Goal: Task Accomplishment & Management: Manage account settings

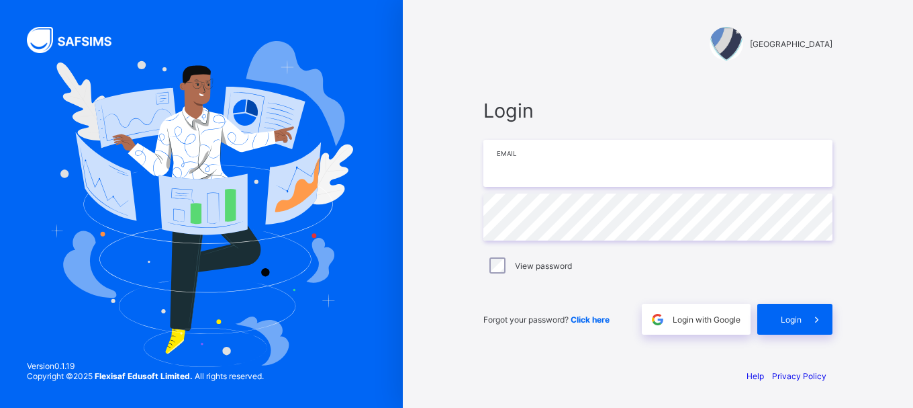
type input "**********"
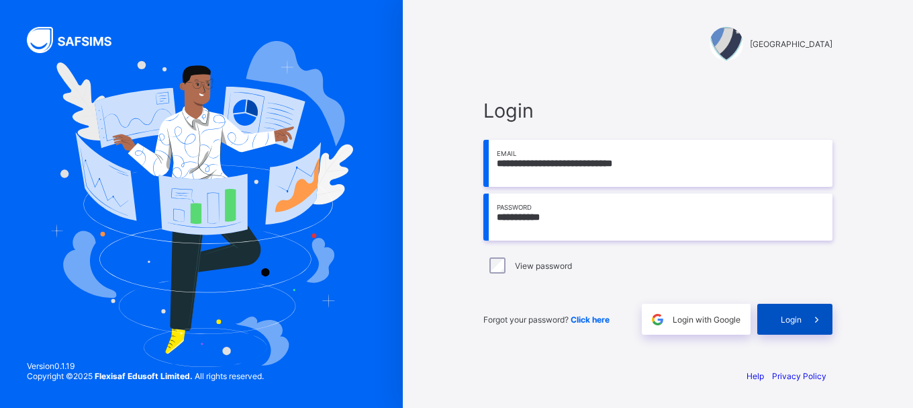
click at [787, 319] on span "Login" at bounding box center [791, 319] width 21 height 10
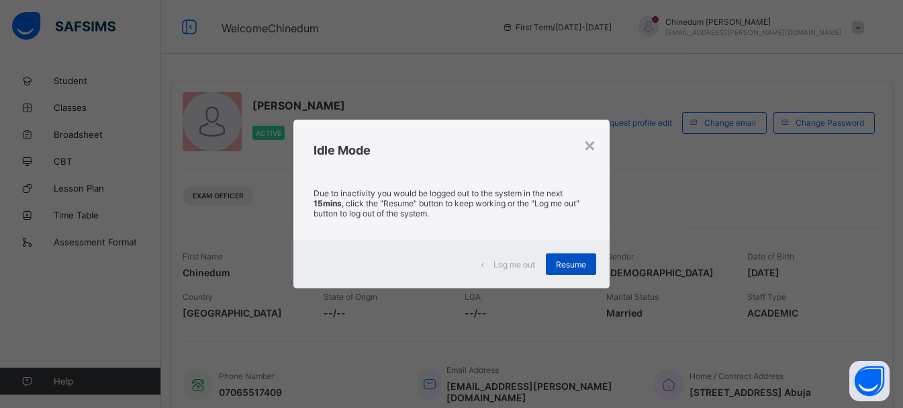
click at [567, 269] on div "Resume" at bounding box center [571, 263] width 50 height 21
